Goal: Task Accomplishment & Management: Manage account settings

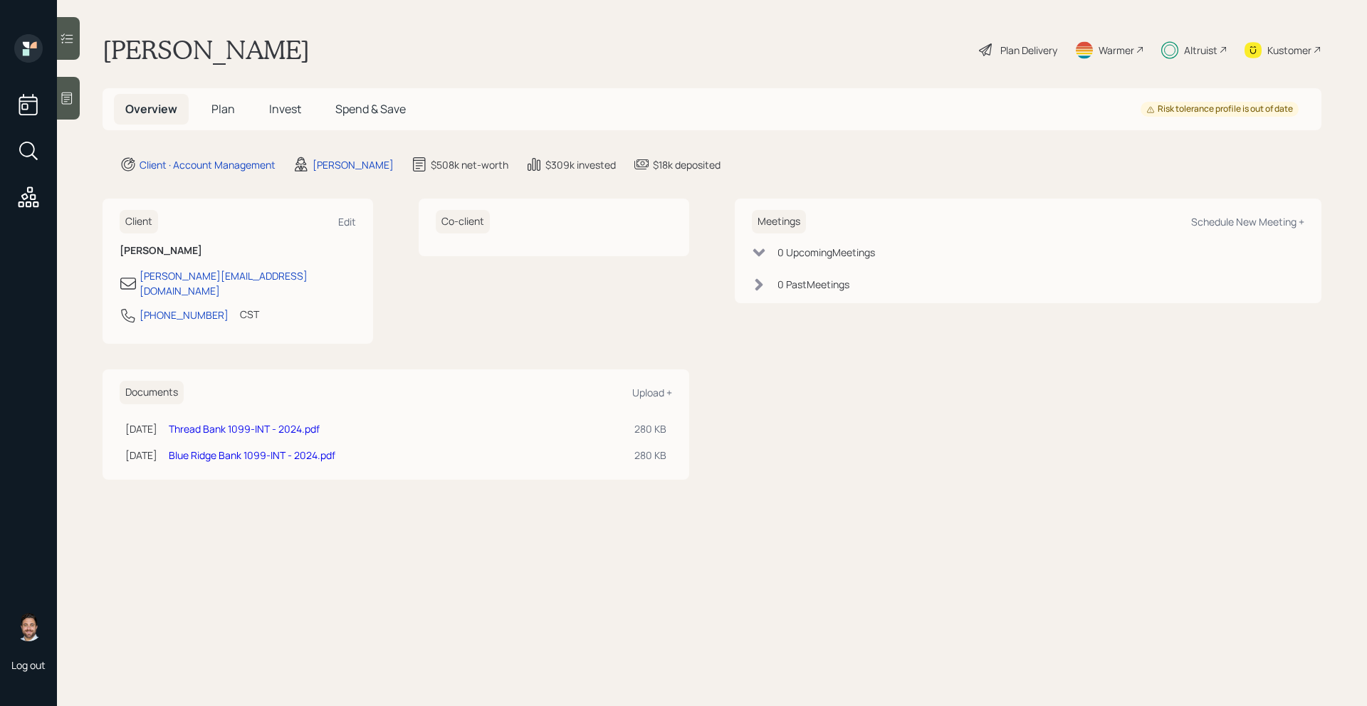
click at [384, 108] on span "Spend & Save" at bounding box center [370, 109] width 70 height 16
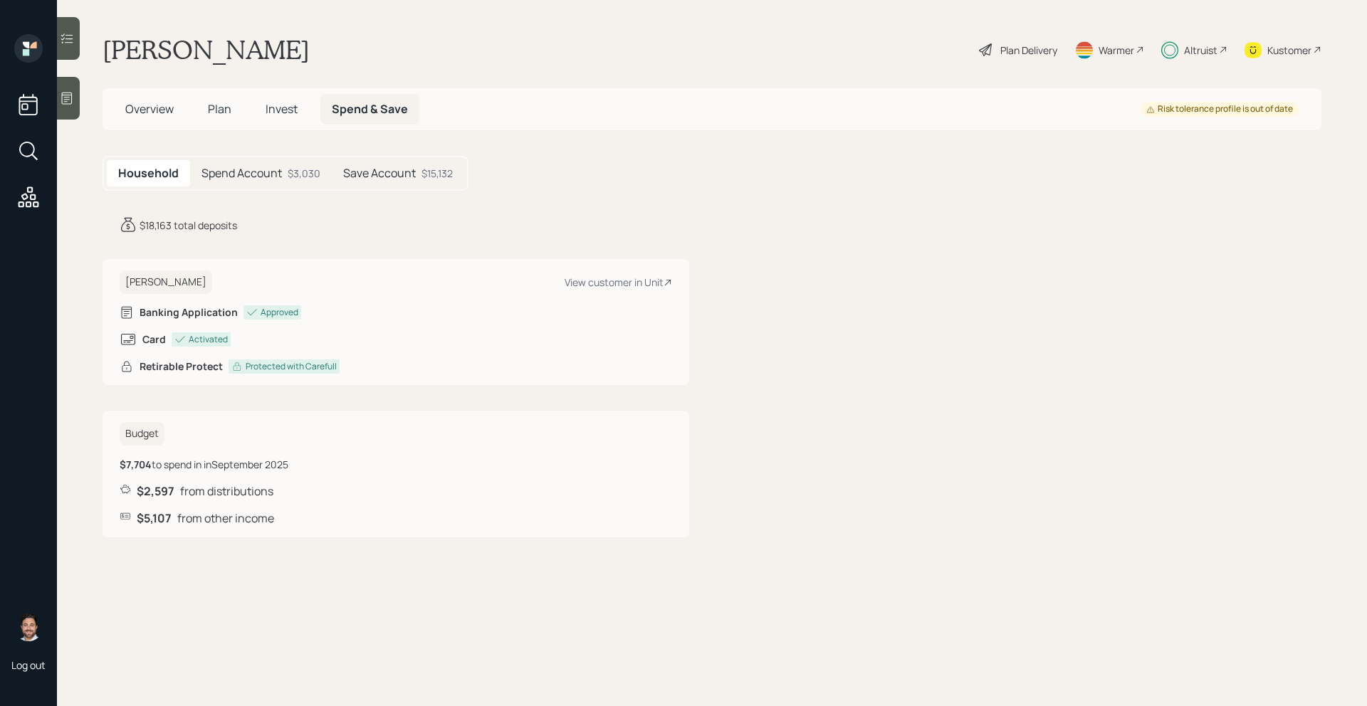
click at [316, 173] on div "$3,030" at bounding box center [304, 173] width 33 height 15
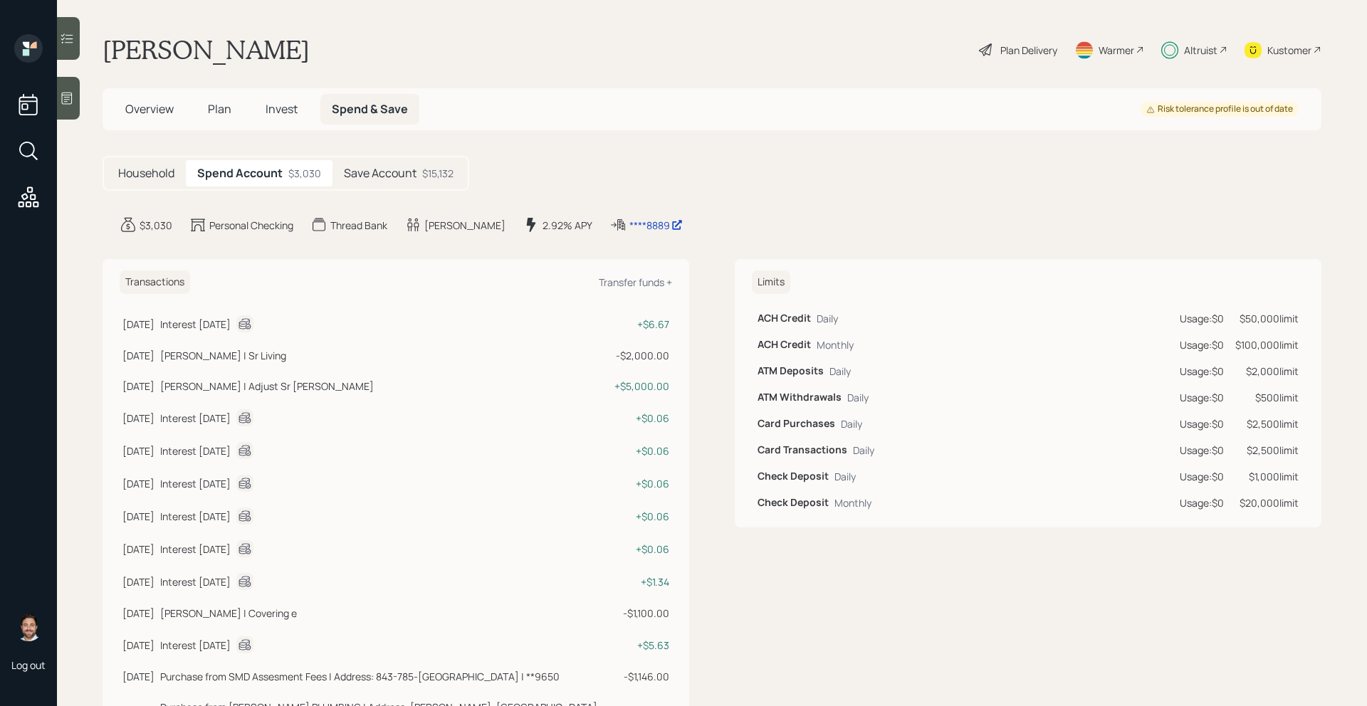
click at [370, 176] on h5 "Save Account" at bounding box center [380, 174] width 73 height 14
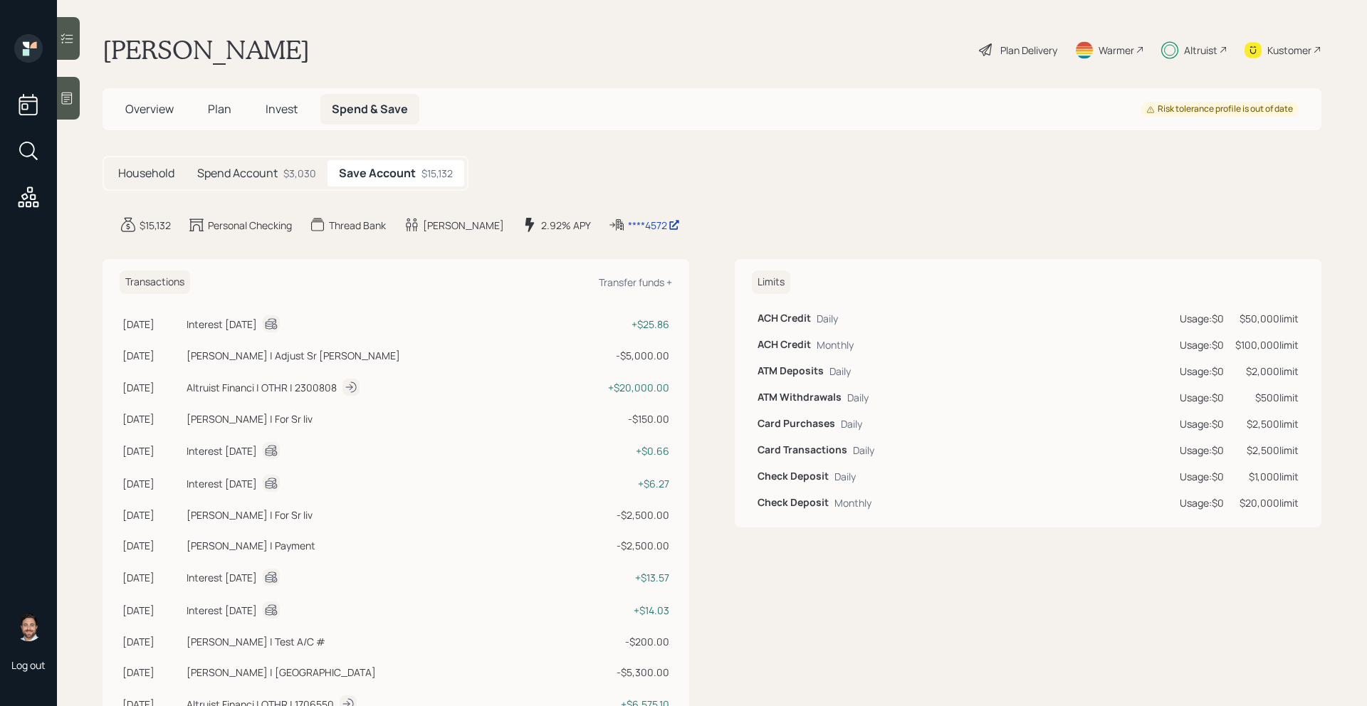
click at [303, 176] on div "$3,030" at bounding box center [299, 173] width 33 height 15
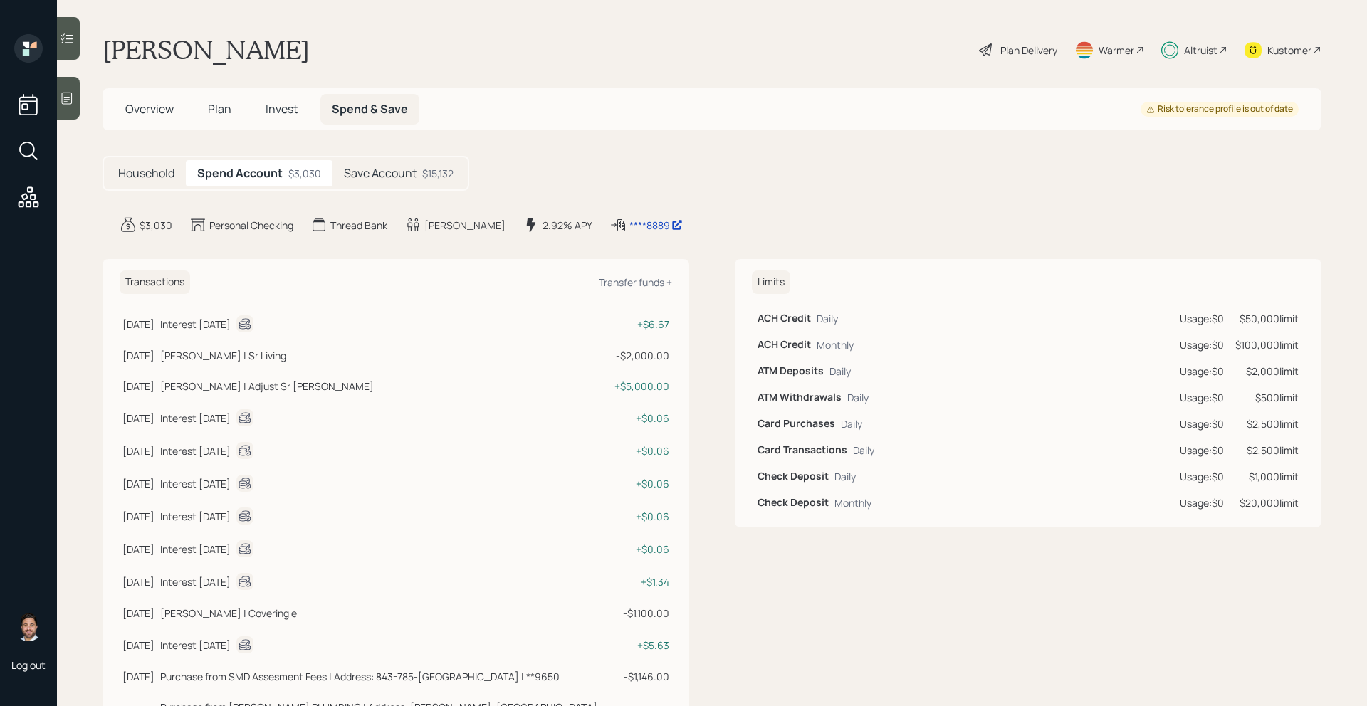
click at [289, 118] on h5 "Invest" at bounding box center [281, 109] width 55 height 31
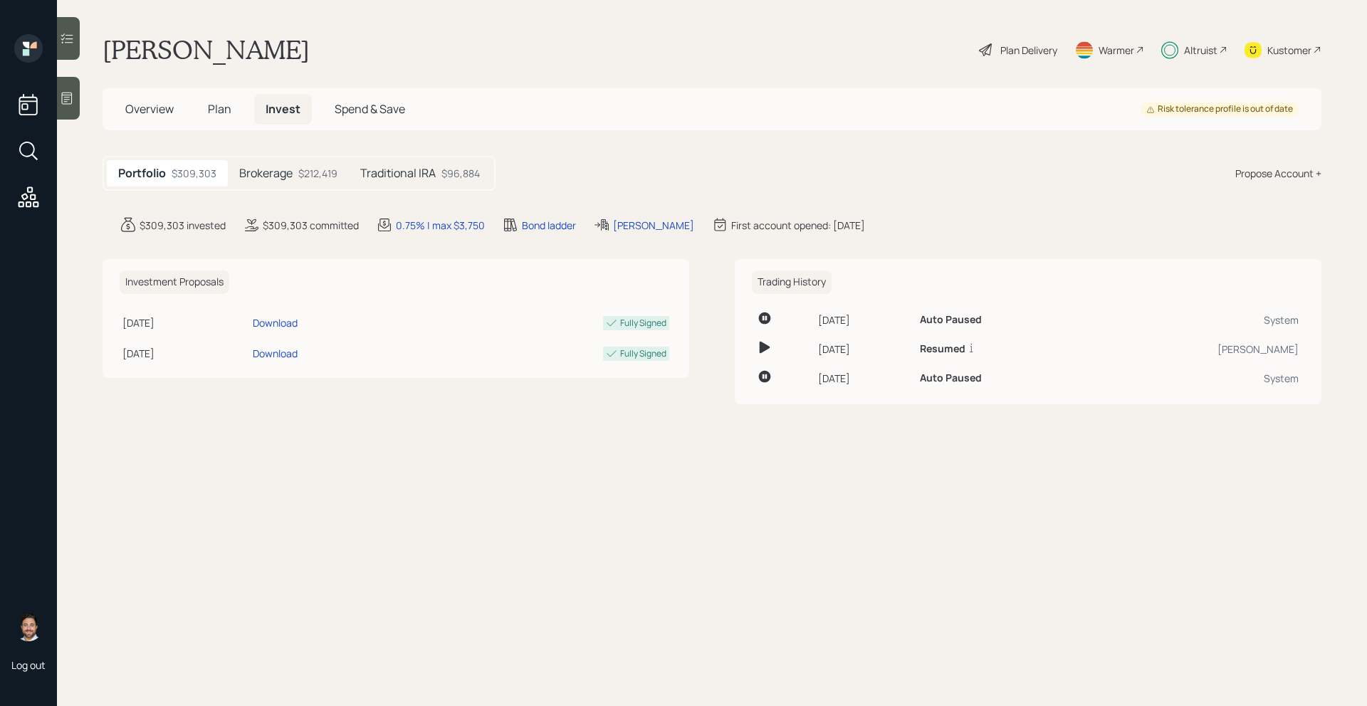
click at [231, 108] on h5 "Plan" at bounding box center [220, 109] width 46 height 31
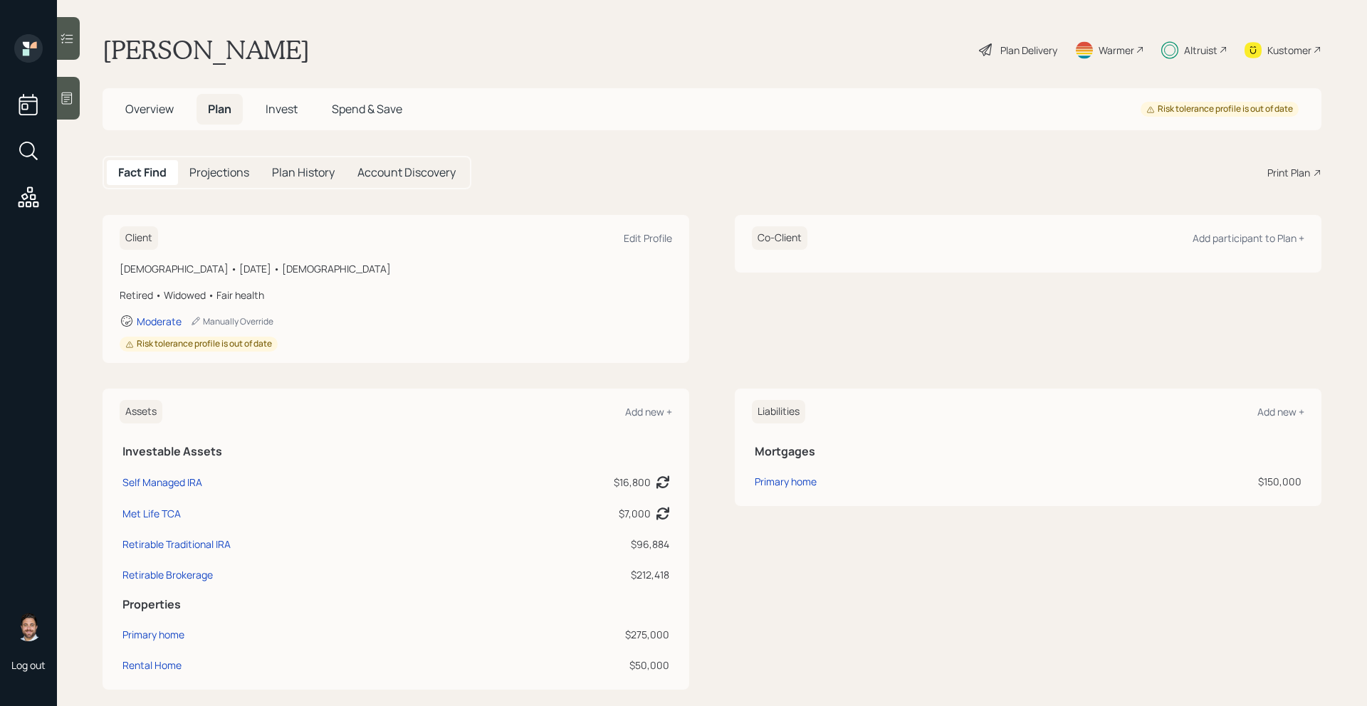
click at [163, 110] on span "Overview" at bounding box center [149, 109] width 48 height 16
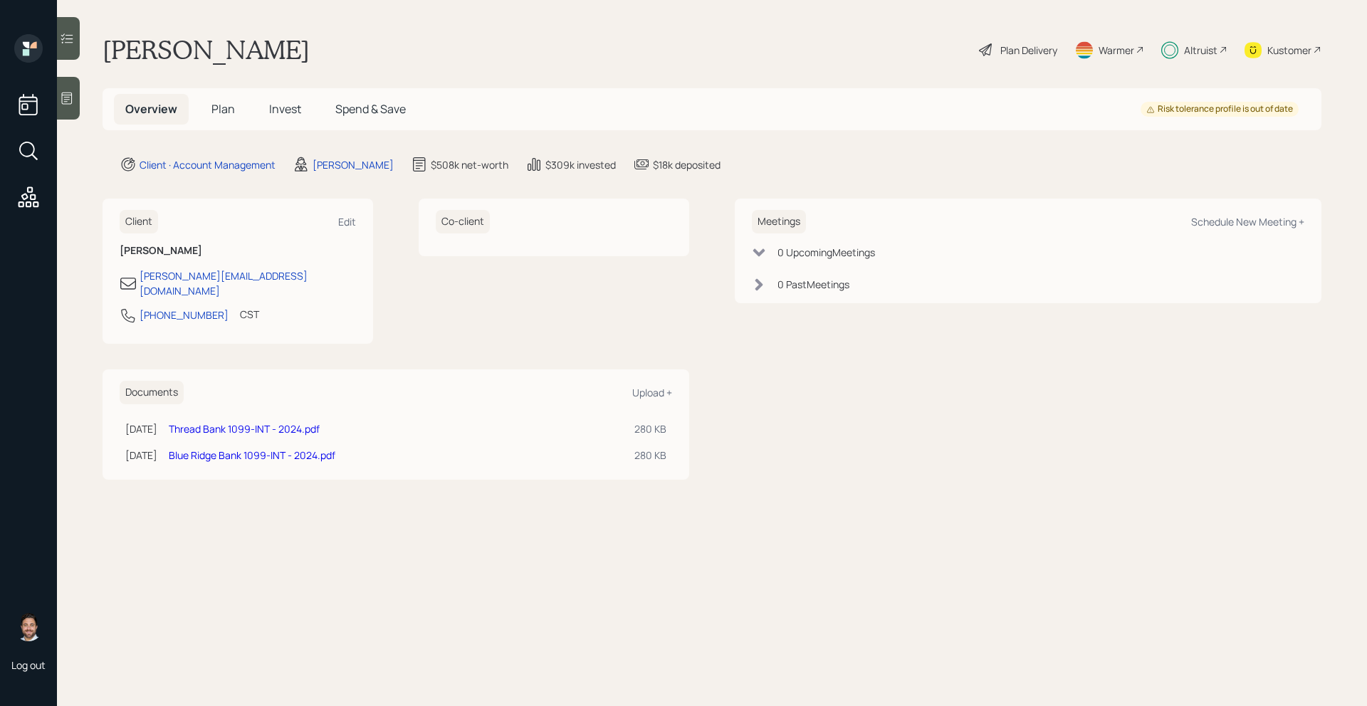
click at [1200, 50] on div "Altruist" at bounding box center [1200, 50] width 33 height 15
click at [1200, 48] on div "Altruist" at bounding box center [1200, 50] width 33 height 15
click at [222, 107] on span "Plan" at bounding box center [222, 109] width 23 height 16
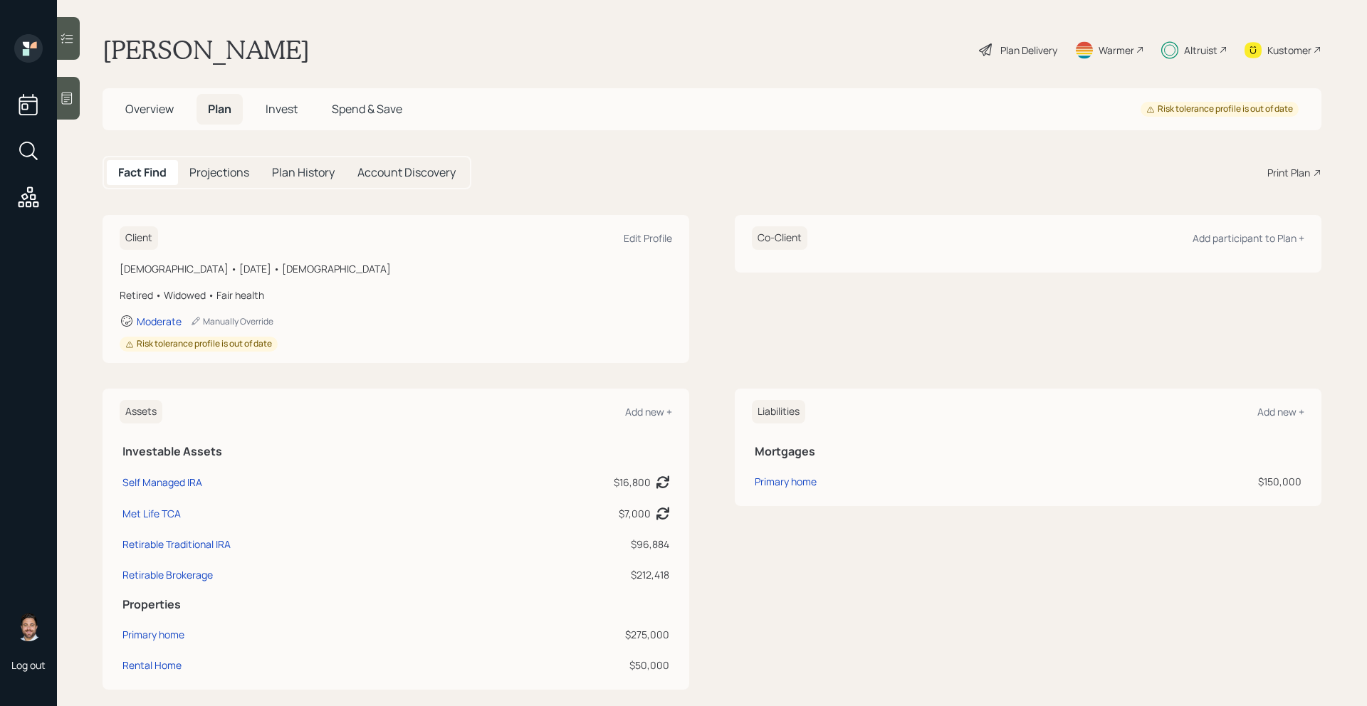
click at [167, 112] on span "Overview" at bounding box center [149, 109] width 48 height 16
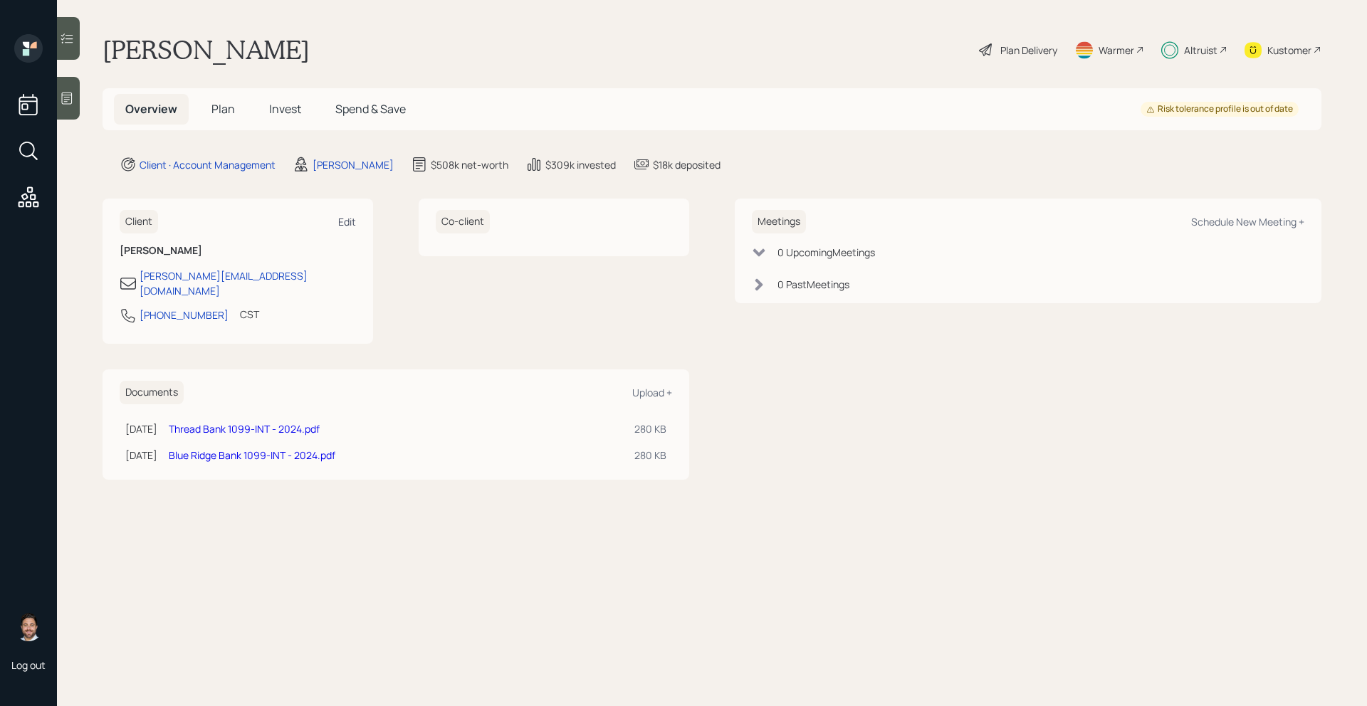
click at [350, 224] on div "Edit" at bounding box center [347, 222] width 18 height 14
click at [342, 219] on div "Edit" at bounding box center [347, 222] width 18 height 14
click at [347, 223] on div "Edit" at bounding box center [347, 222] width 18 height 14
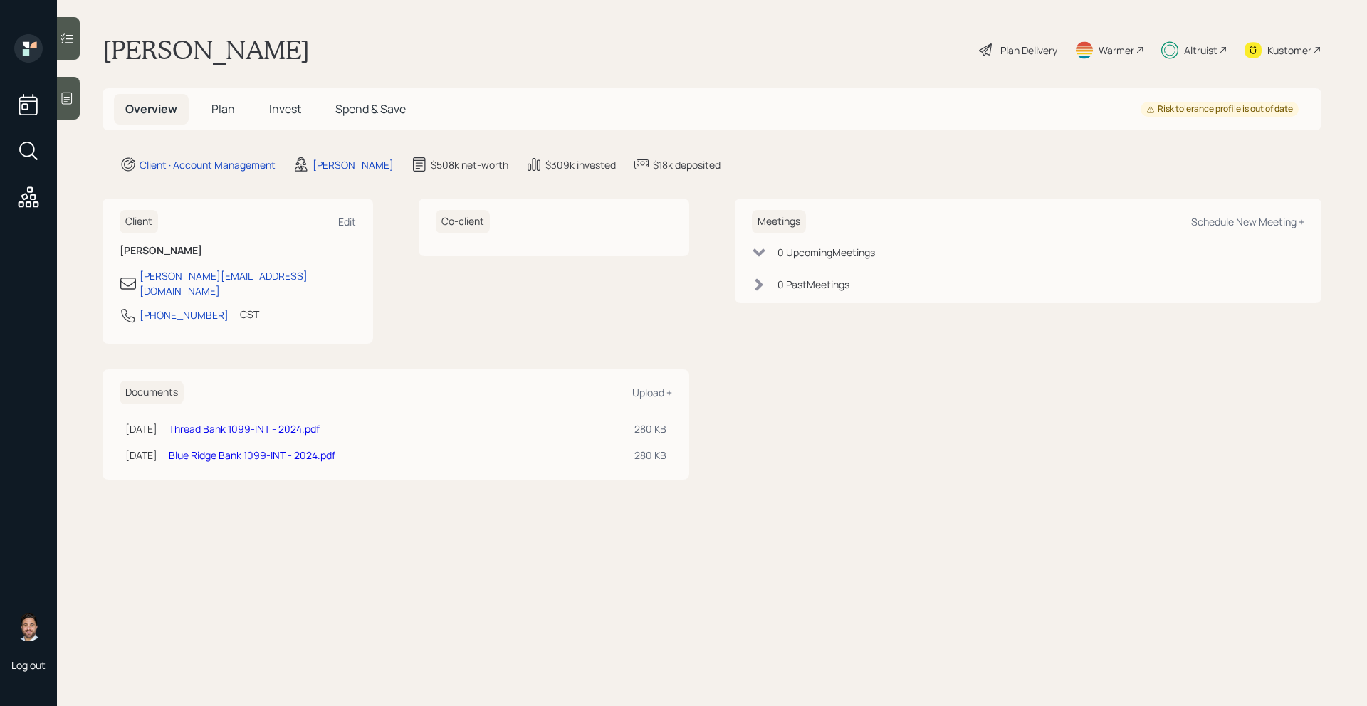
click at [295, 230] on div "Client Edit" at bounding box center [238, 221] width 236 height 23
select select "America/Chicago"
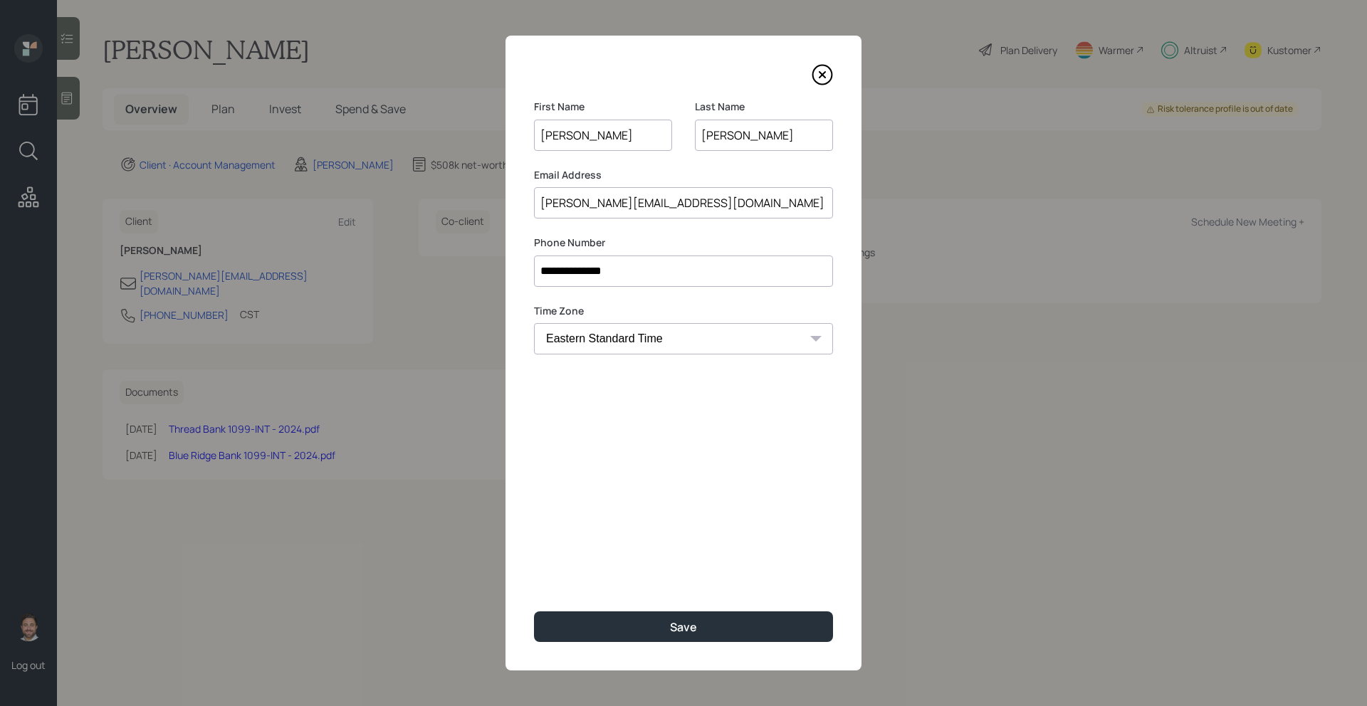
click at [674, 208] on input "bob@ecsis.net" at bounding box center [683, 202] width 299 height 31
drag, startPoint x: 664, startPoint y: 204, endPoint x: 518, endPoint y: 204, distance: 146.0
click at [518, 204] on div "**********" at bounding box center [683, 353] width 356 height 635
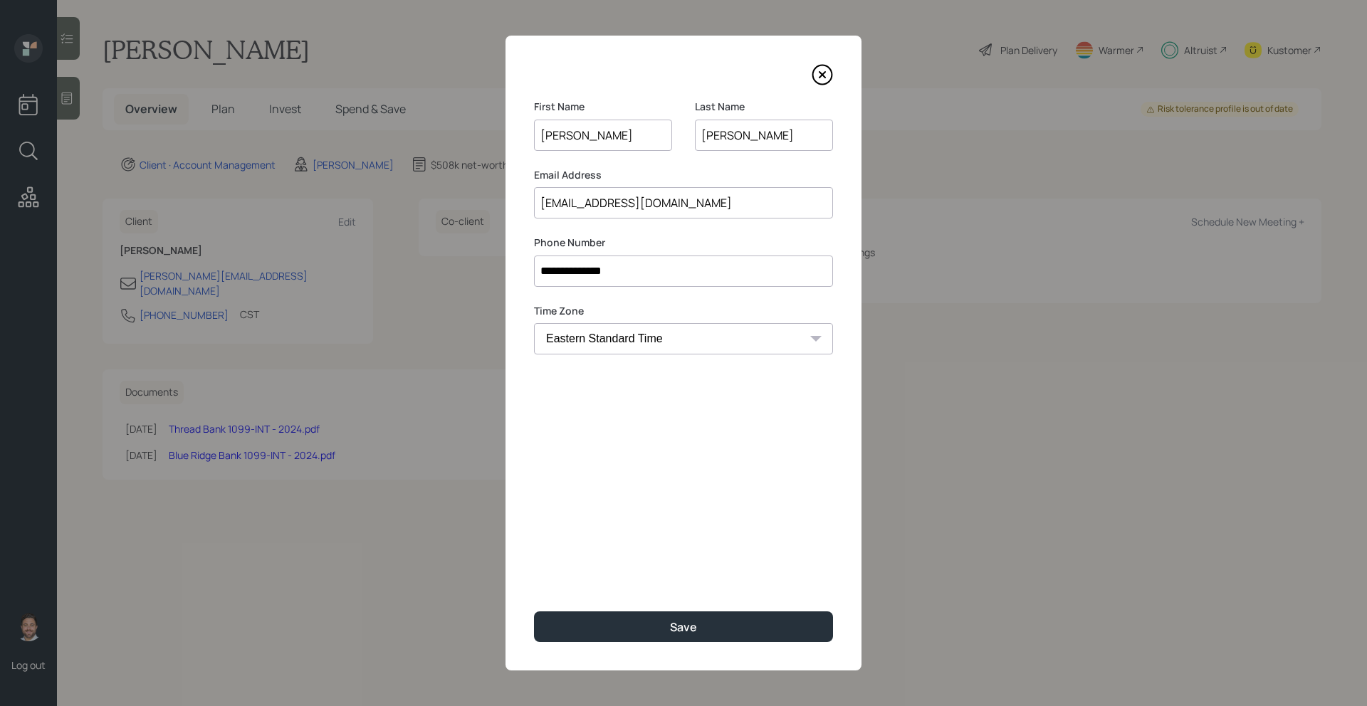
click at [661, 204] on input "ecsisbob@gmail.com" at bounding box center [683, 202] width 299 height 31
type input "ecsisbob@gmail.com"
click at [602, 627] on button "Save" at bounding box center [683, 627] width 299 height 31
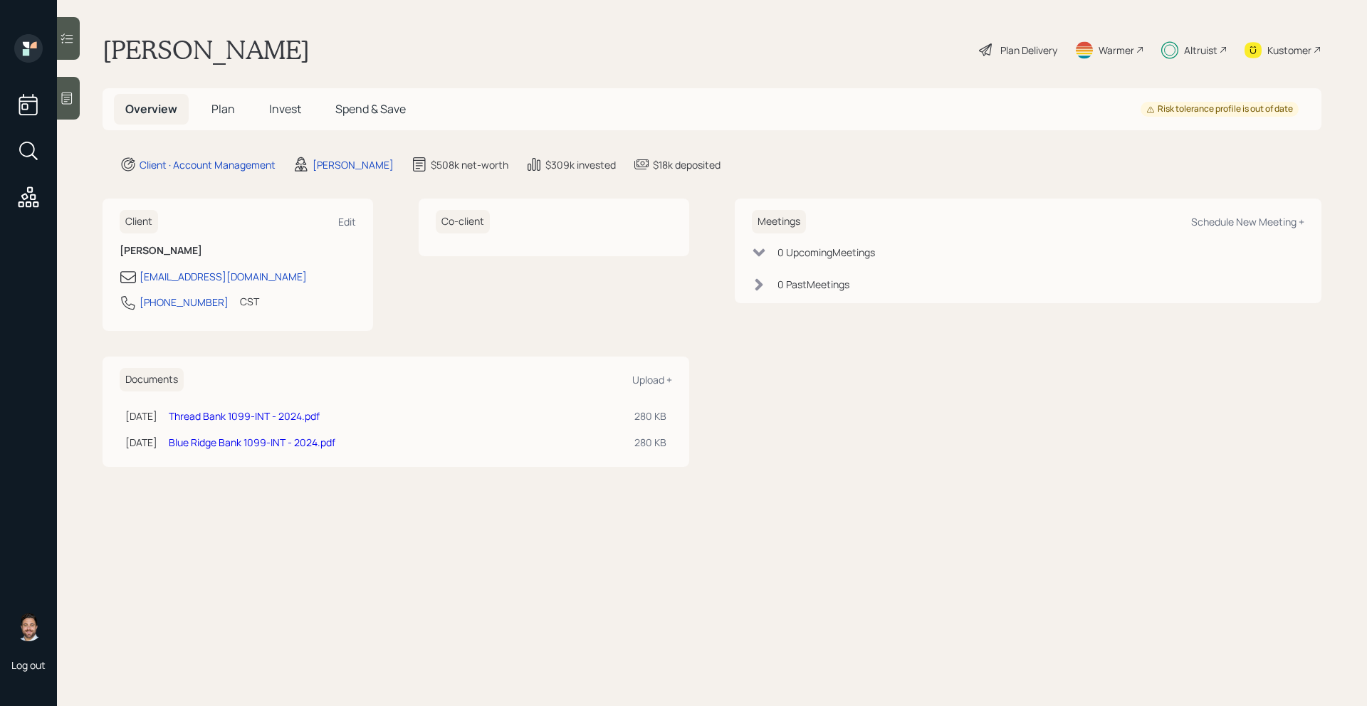
click at [1184, 56] on div "Altruist" at bounding box center [1200, 50] width 33 height 15
